Goal: Task Accomplishment & Management: Use online tool/utility

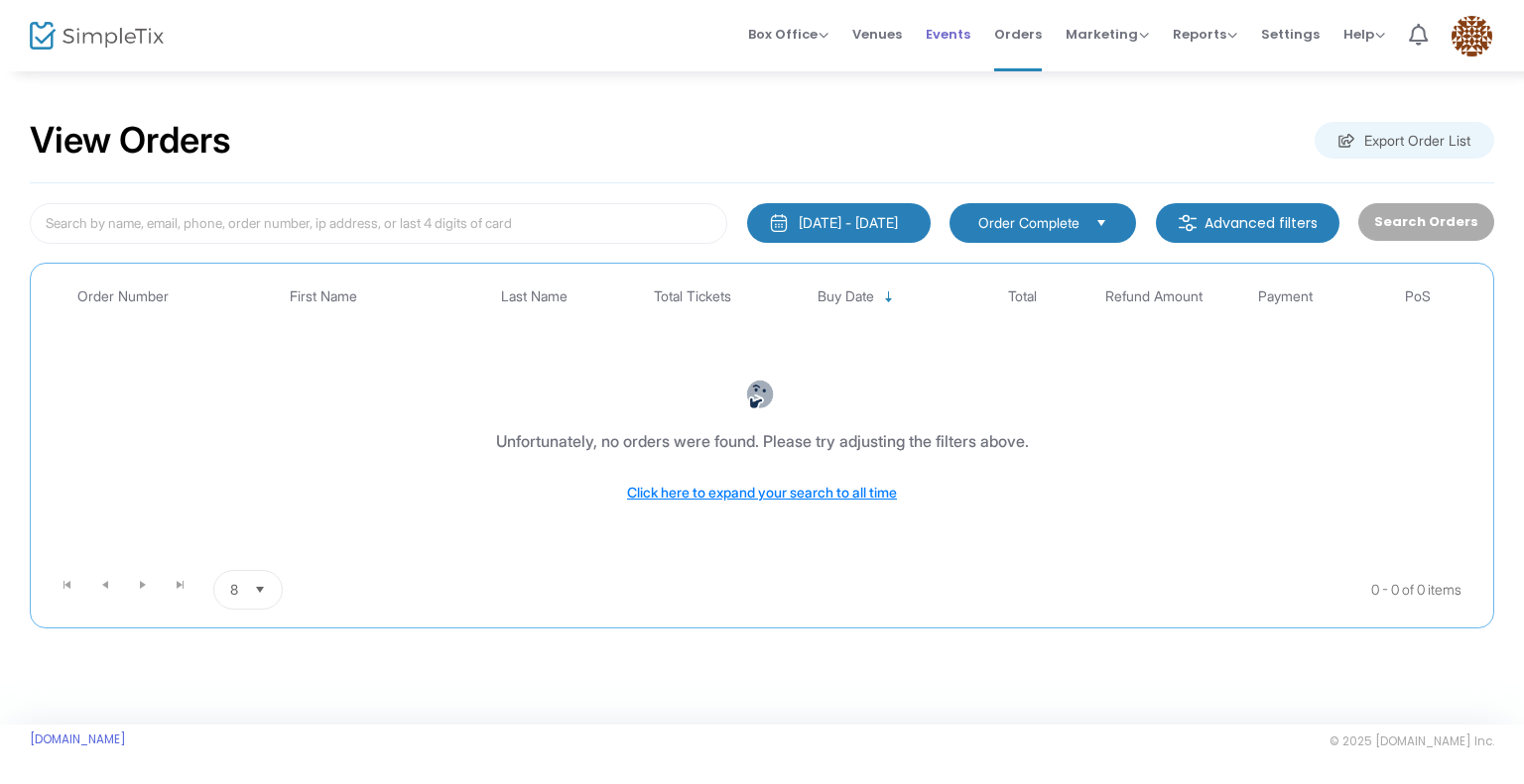
click at [946, 39] on span "Events" at bounding box center [948, 34] width 45 height 51
click at [817, 25] on span "Box Office" at bounding box center [788, 34] width 81 height 19
click at [807, 112] on li "Bookings" at bounding box center [819, 105] width 142 height 39
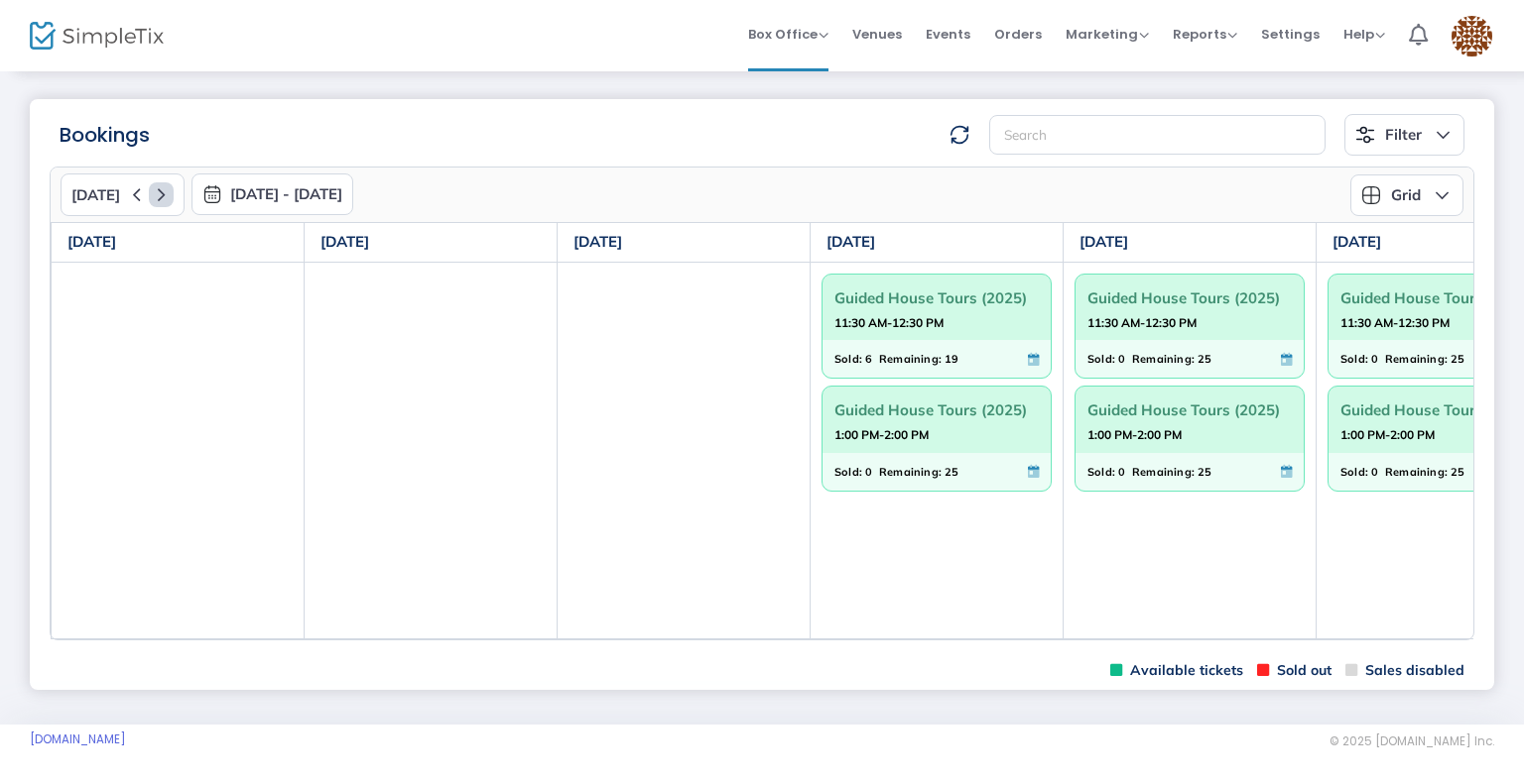
click at [159, 193] on icon at bounding box center [161, 194] width 25 height 25
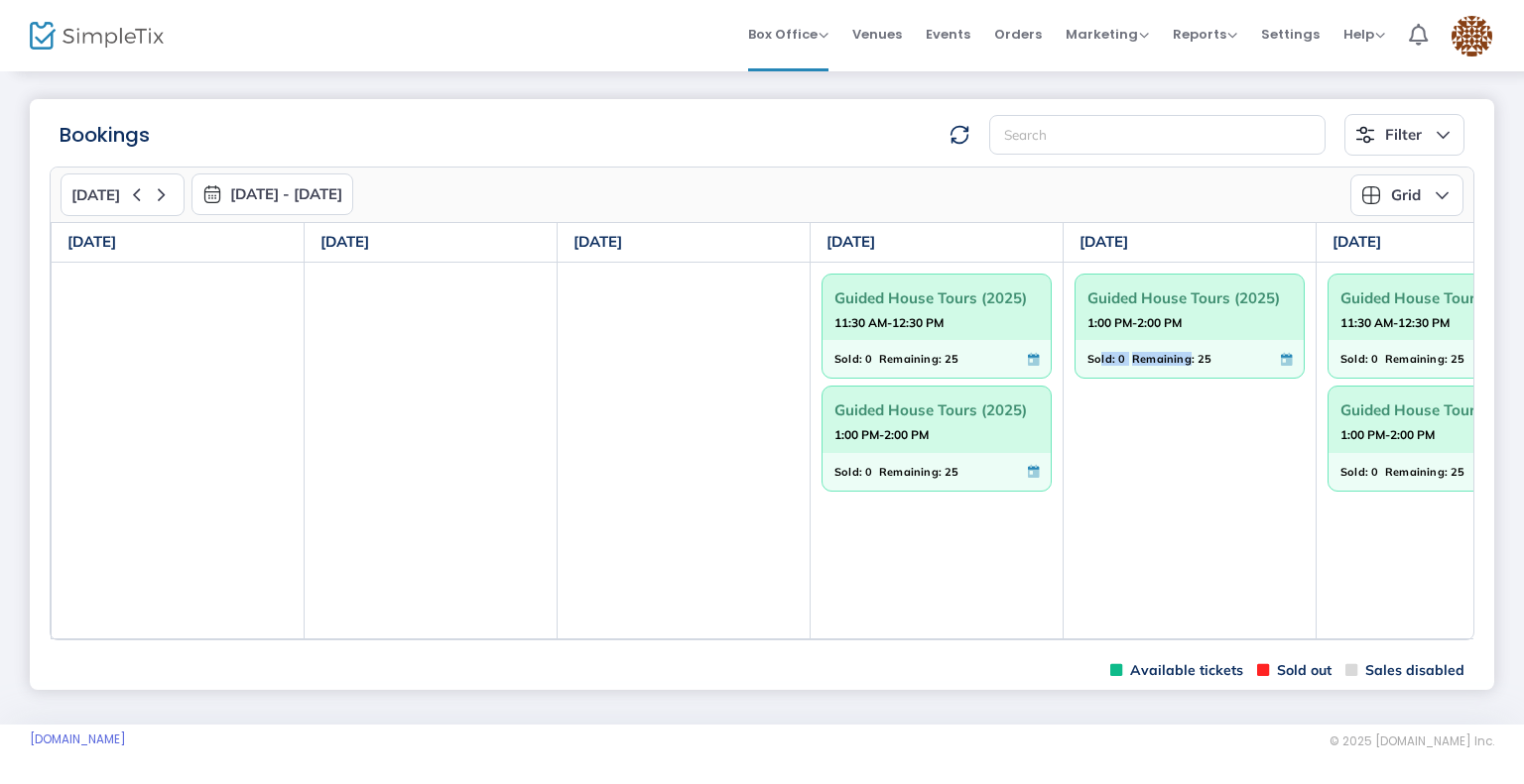
drag, startPoint x: 1100, startPoint y: 637, endPoint x: 1188, endPoint y: 634, distance: 88.1
click at [1188, 634] on td "Guided House Tours (2025) 1:00 PM-2:00 PM Sold: 0 Remaining: 25" at bounding box center [1190, 450] width 253 height 377
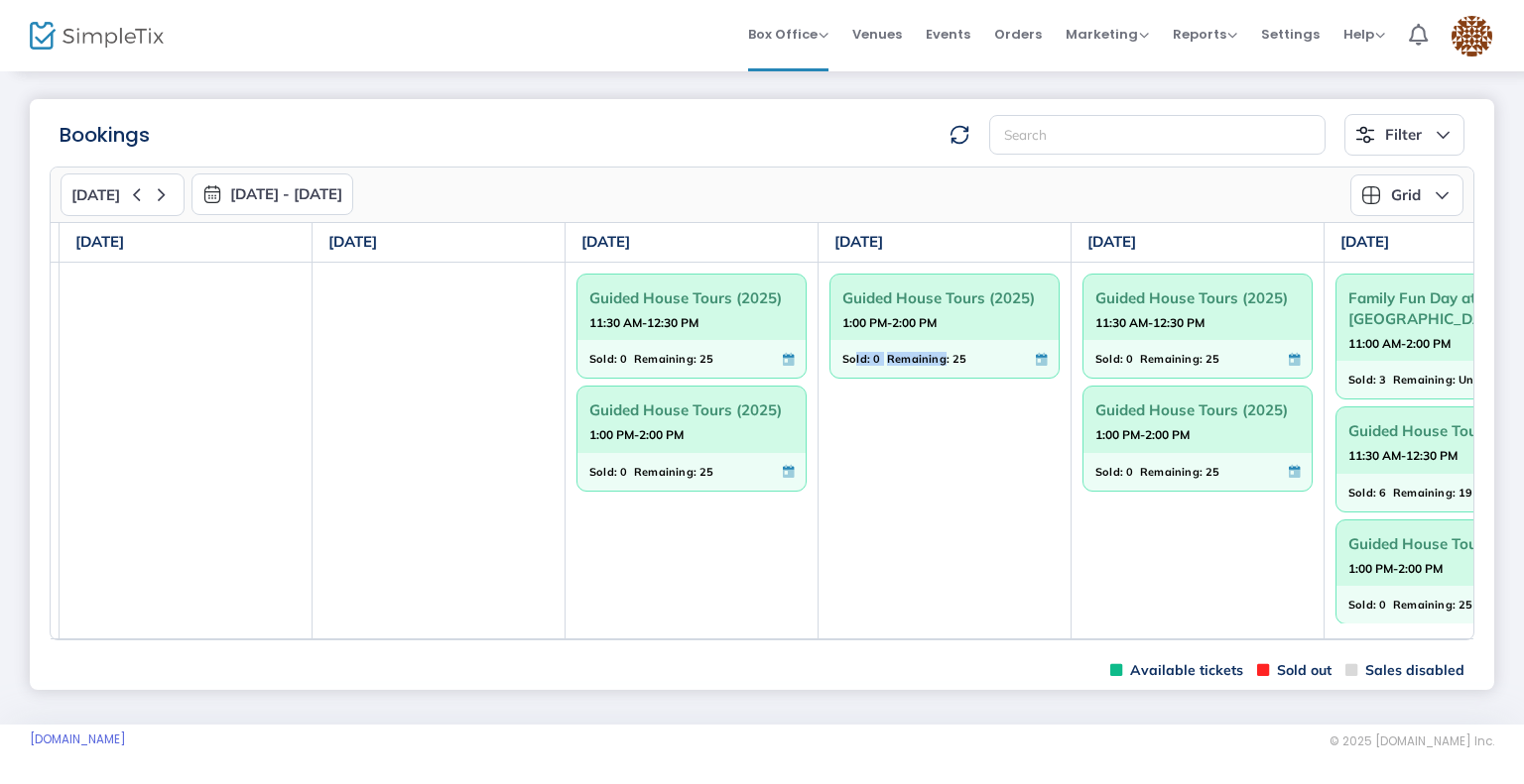
scroll to position [0, 348]
